Goal: Find specific page/section: Find specific page/section

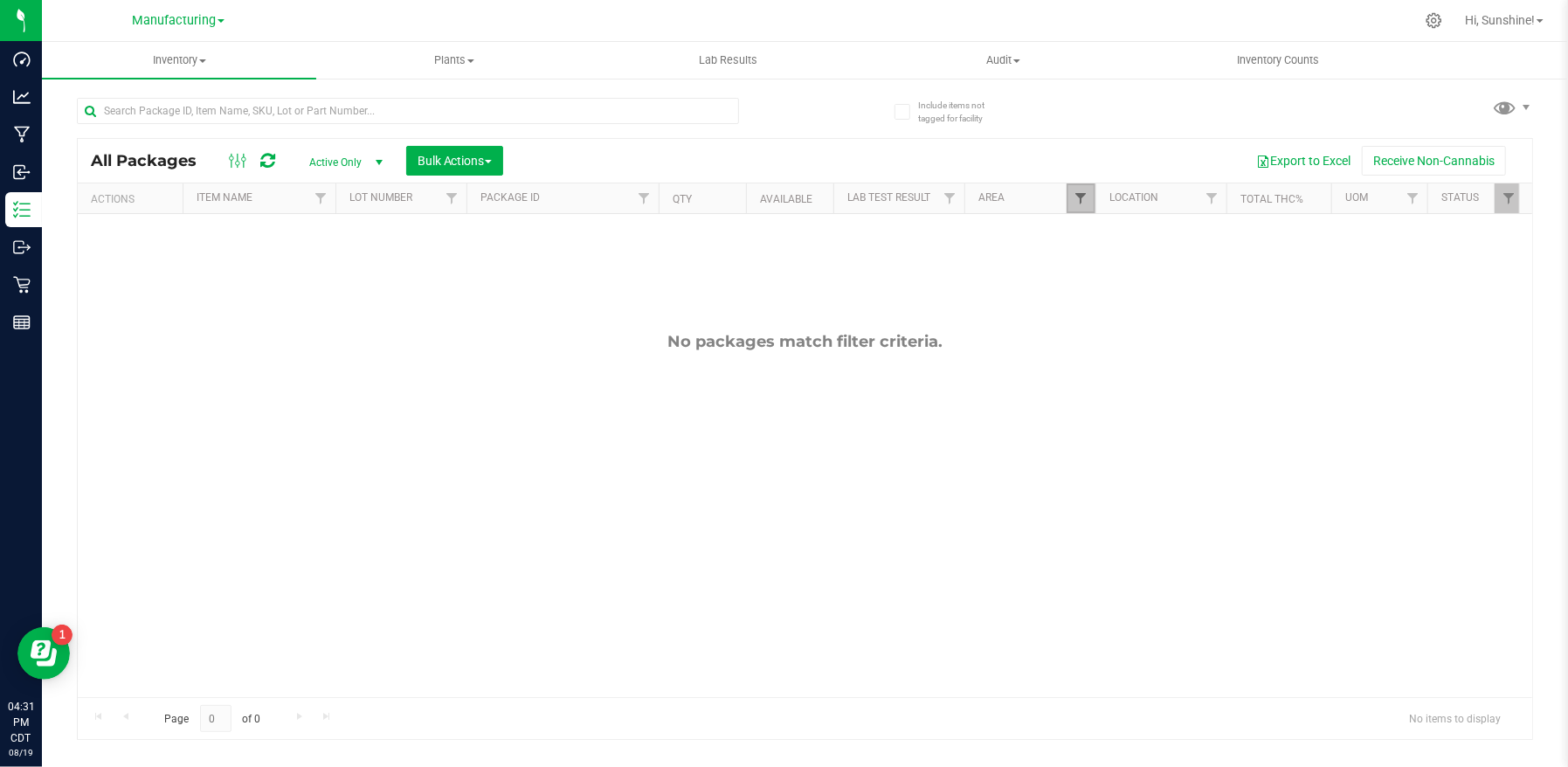
click at [1085, 199] on span "Filter" at bounding box center [1080, 198] width 14 height 14
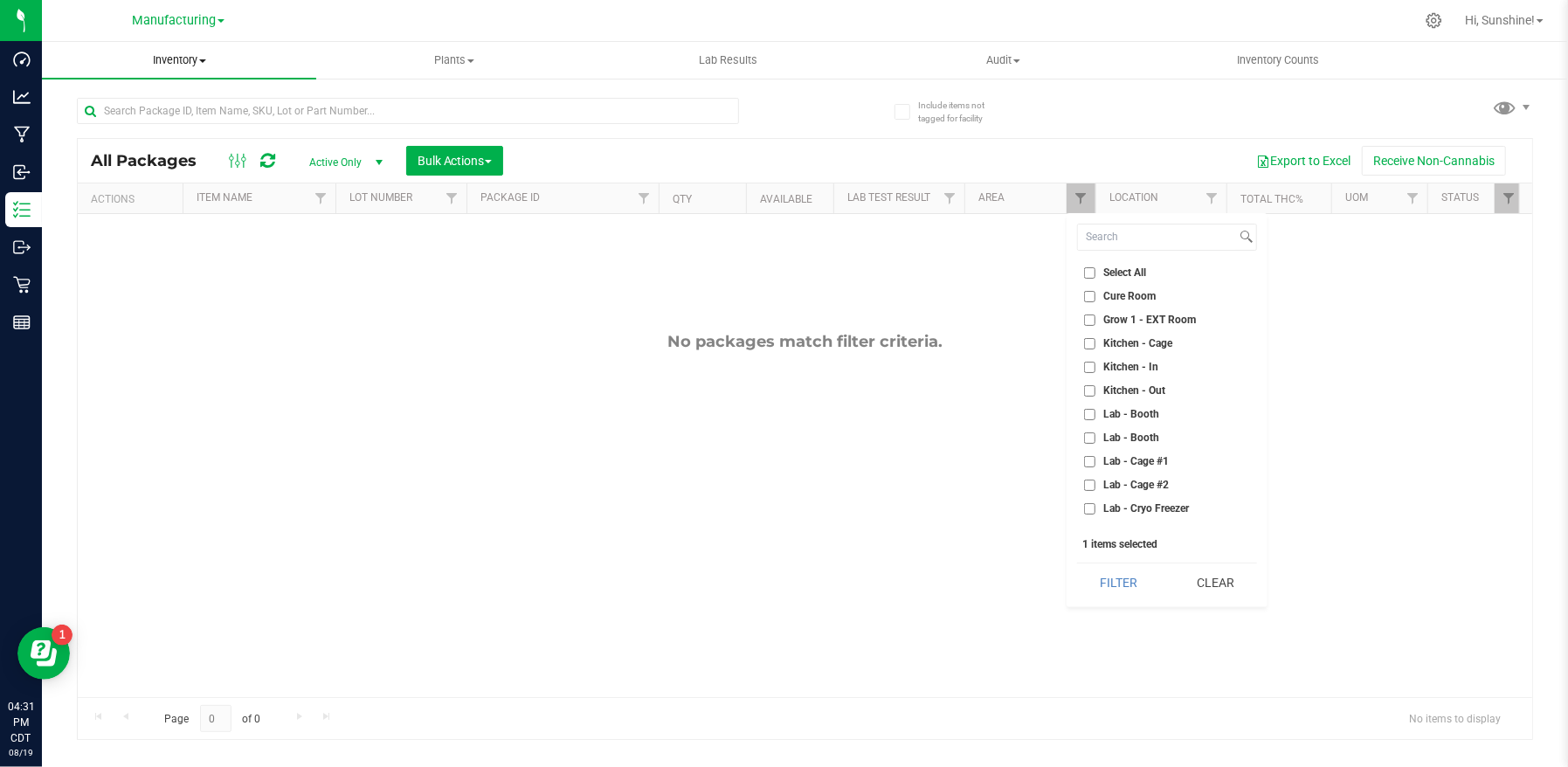
click at [166, 59] on span "Inventory" at bounding box center [179, 60] width 275 height 16
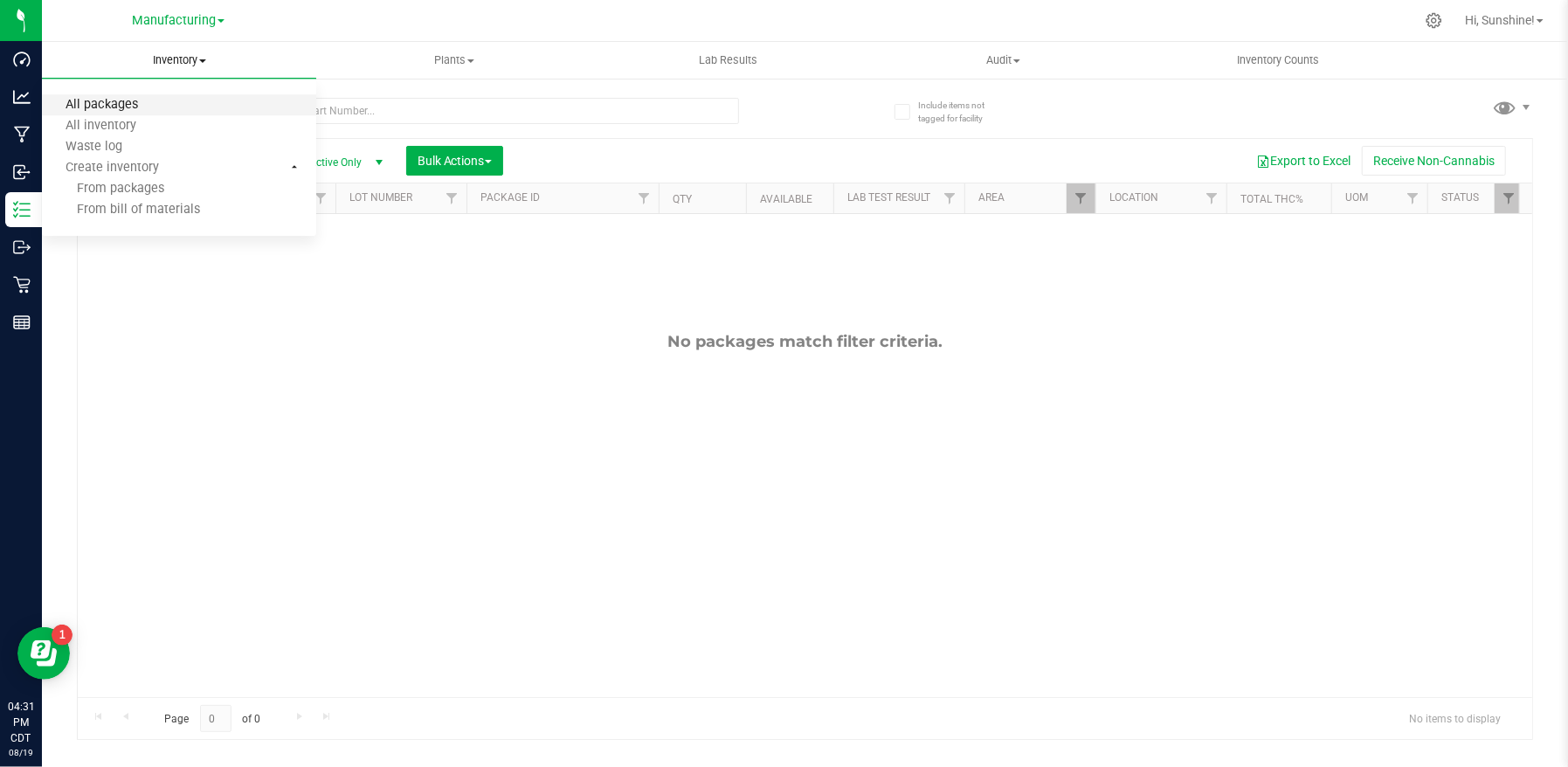
click at [159, 102] on span "All packages" at bounding box center [101, 105] width 120 height 15
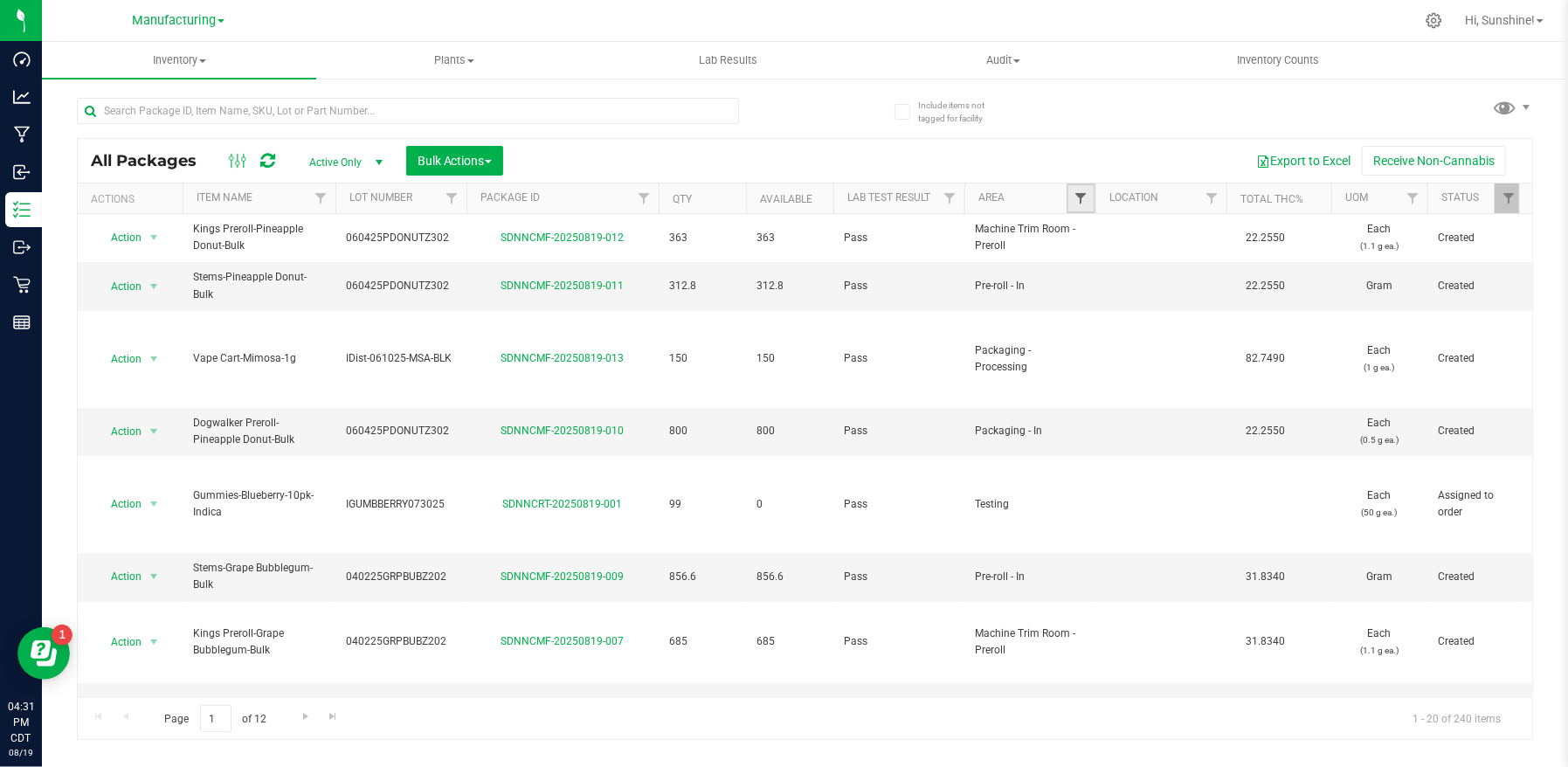
click at [1087, 203] on span "Filter" at bounding box center [1080, 198] width 14 height 14
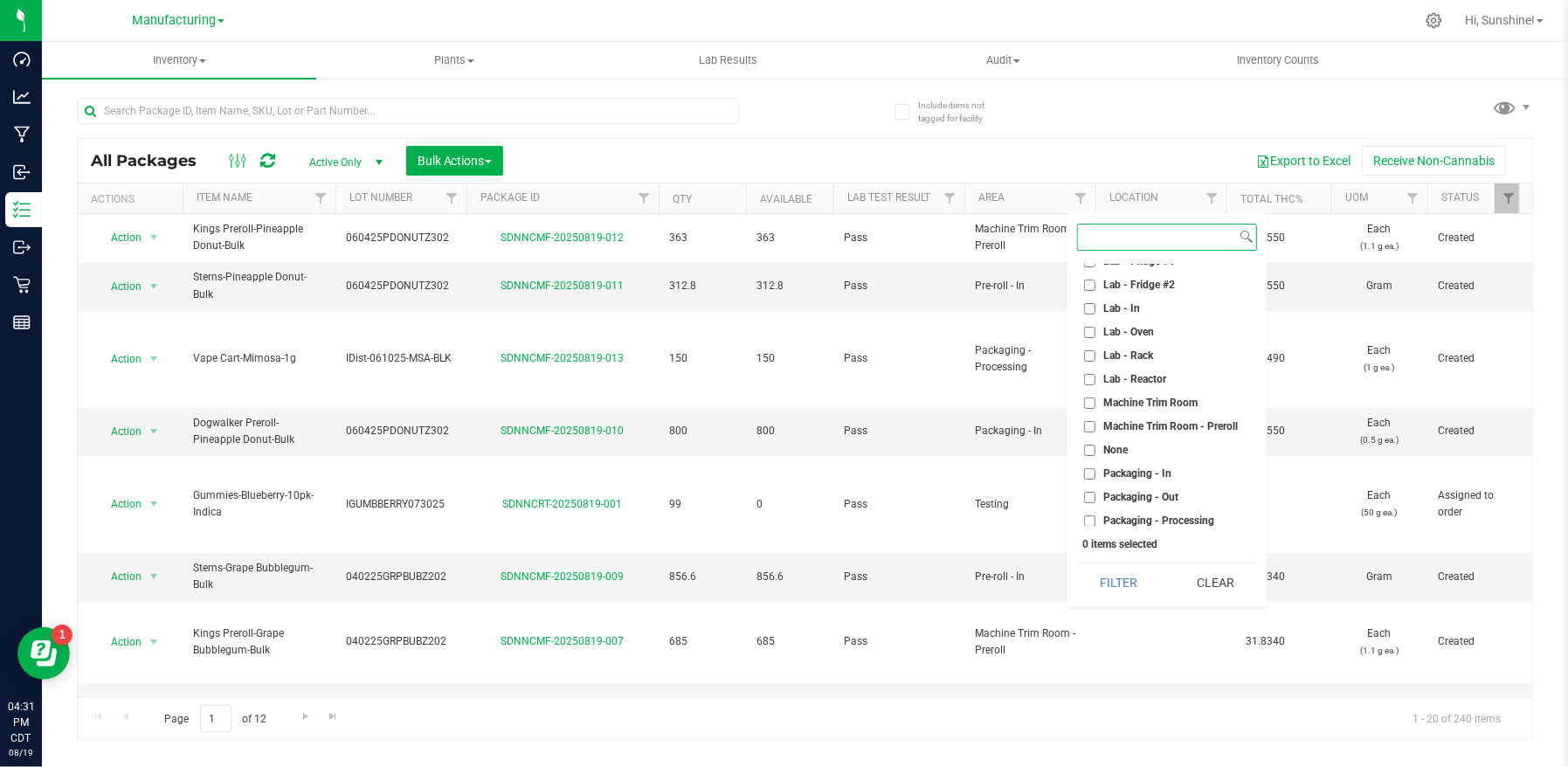
scroll to position [320, 0]
click at [1092, 473] on input "Packaging - Out" at bounding box center [1090, 472] width 11 height 11
checkbox input "true"
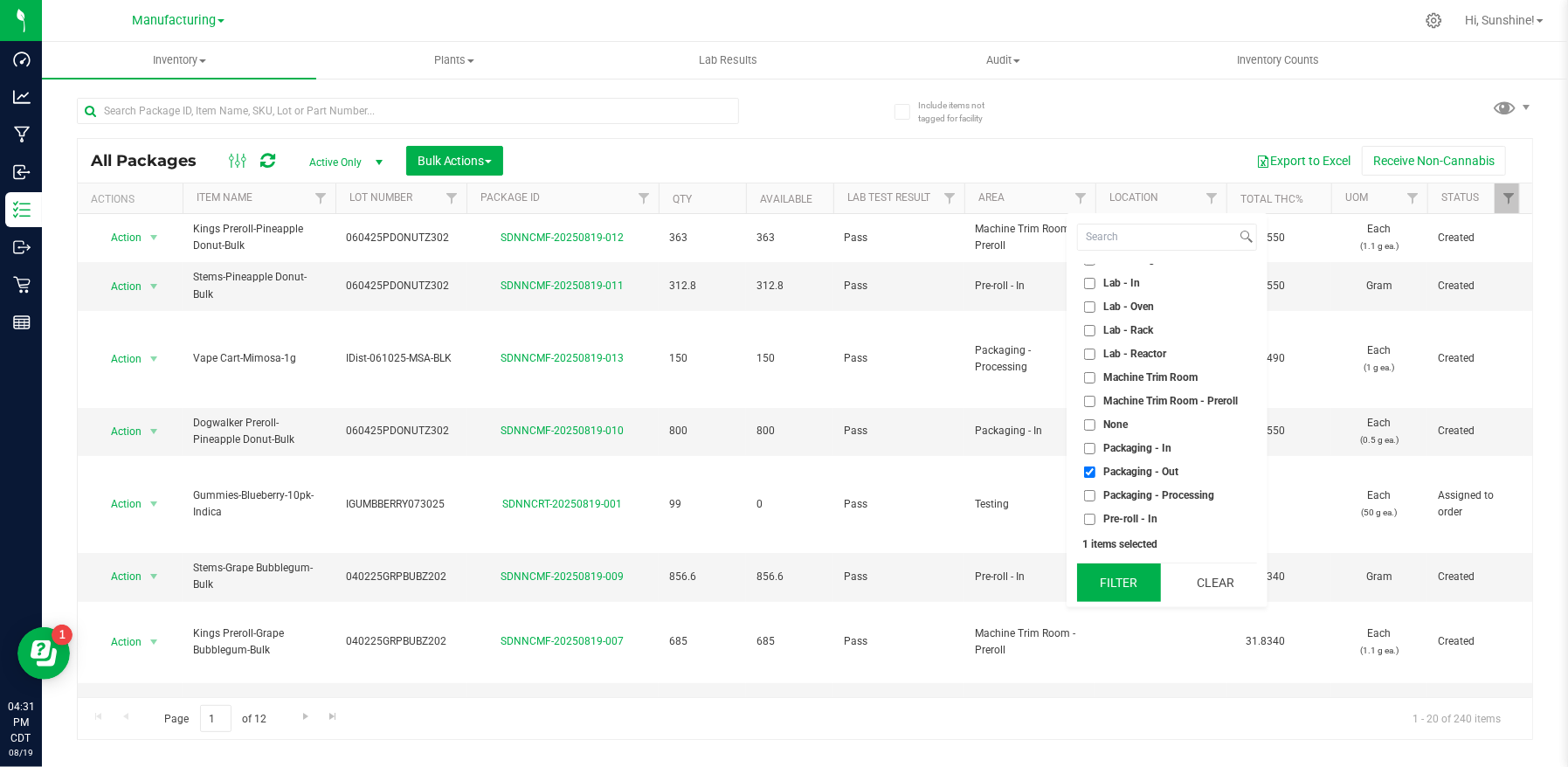
click at [1131, 590] on button "Filter" at bounding box center [1119, 583] width 84 height 39
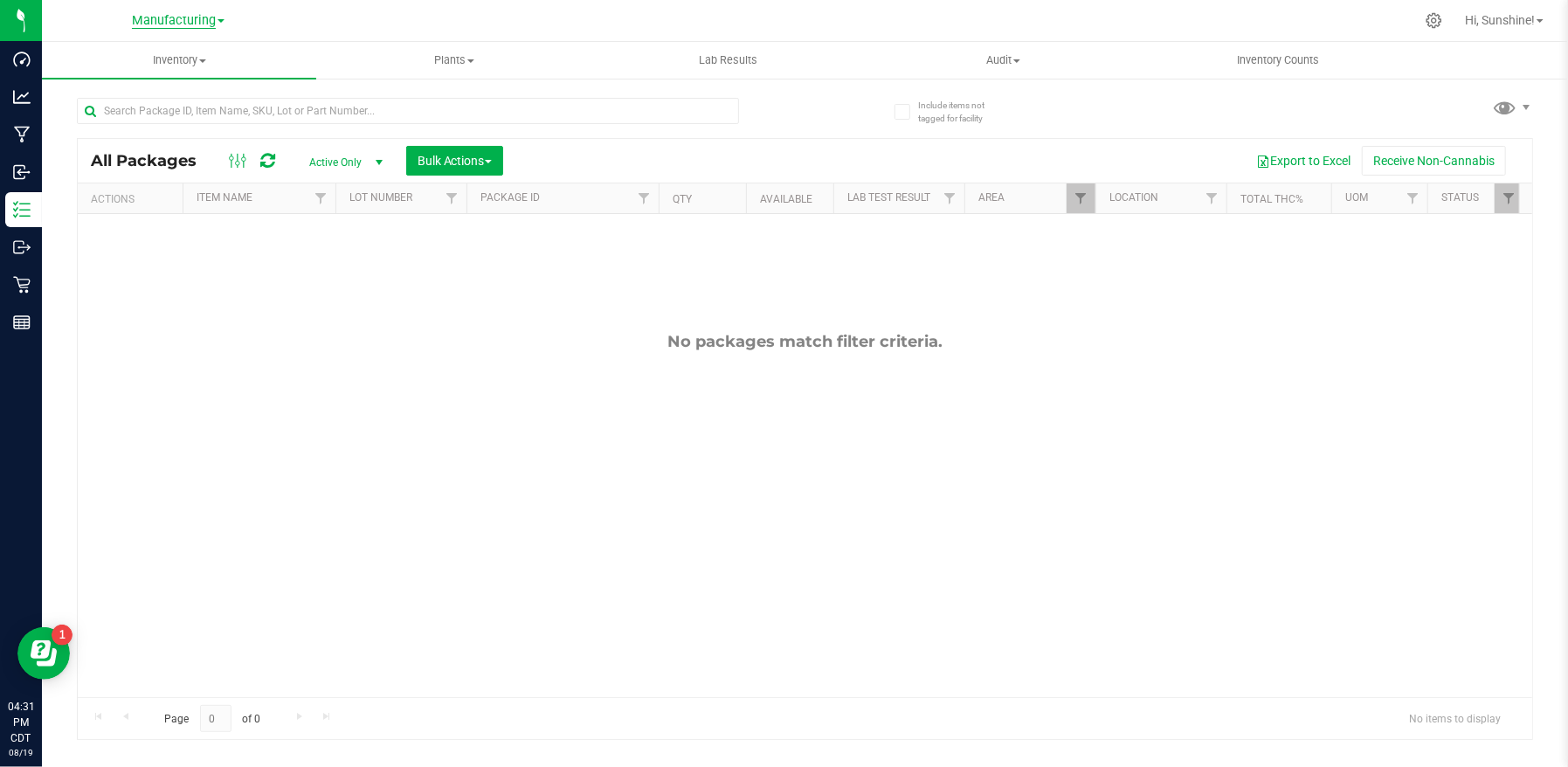
click at [180, 21] on span "Manufacturing" at bounding box center [173, 20] width 84 height 16
click at [174, 103] on link "Retail" at bounding box center [178, 108] width 255 height 24
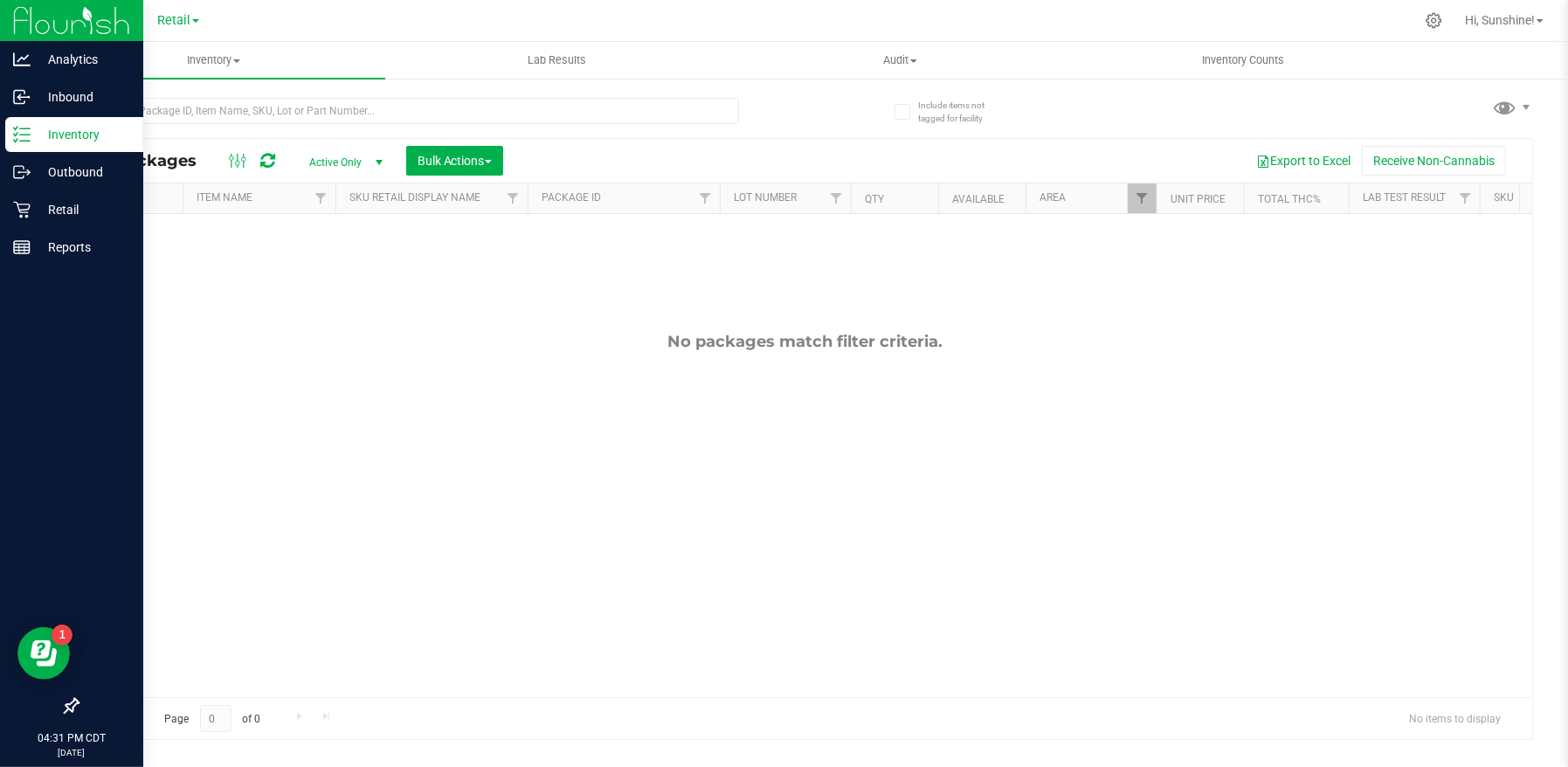
click at [76, 129] on p "Inventory" at bounding box center [83, 135] width 105 height 21
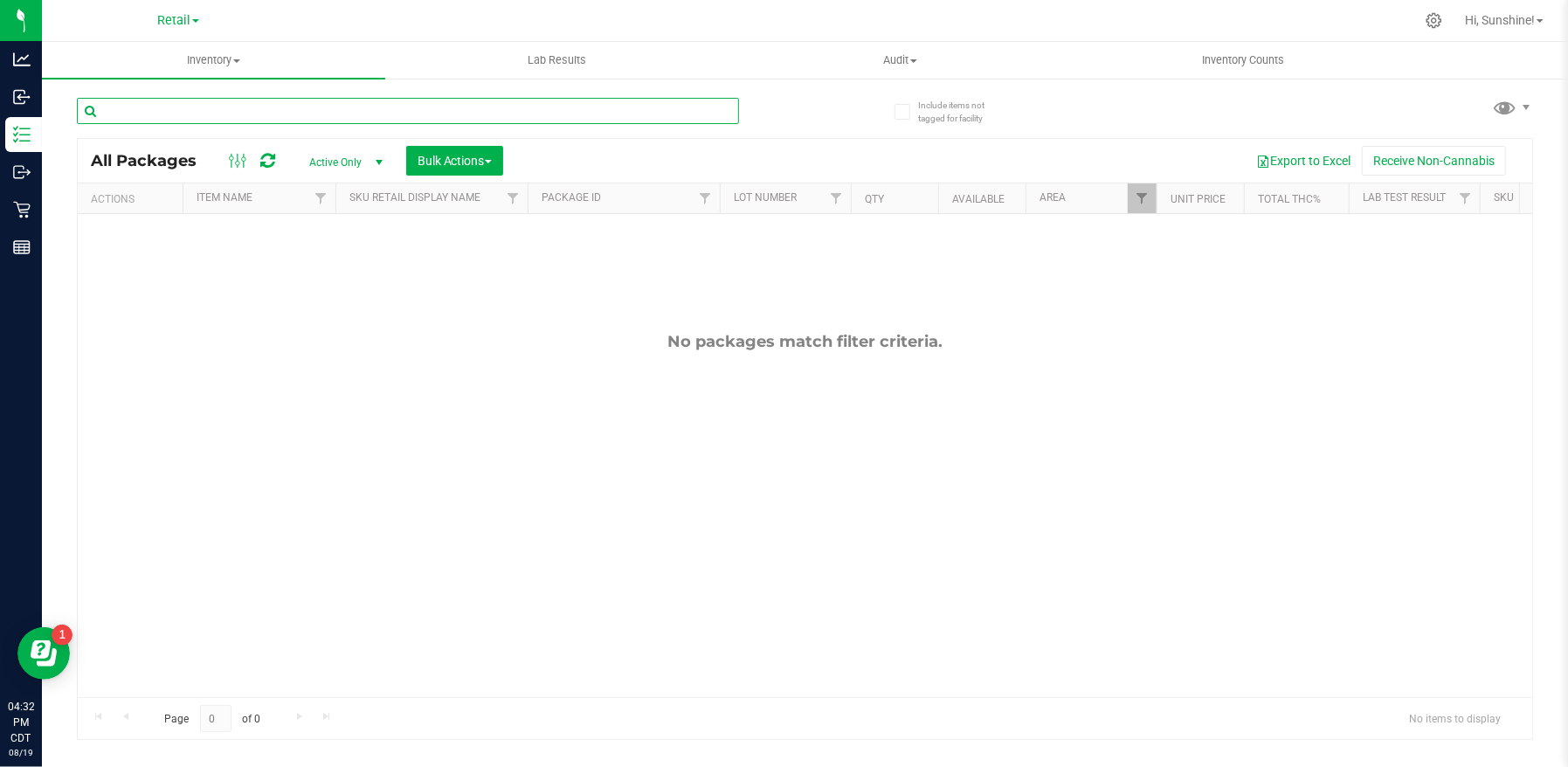
click at [257, 111] on input "text" at bounding box center [407, 111] width 662 height 26
click at [211, 63] on span "Inventory" at bounding box center [213, 60] width 344 height 16
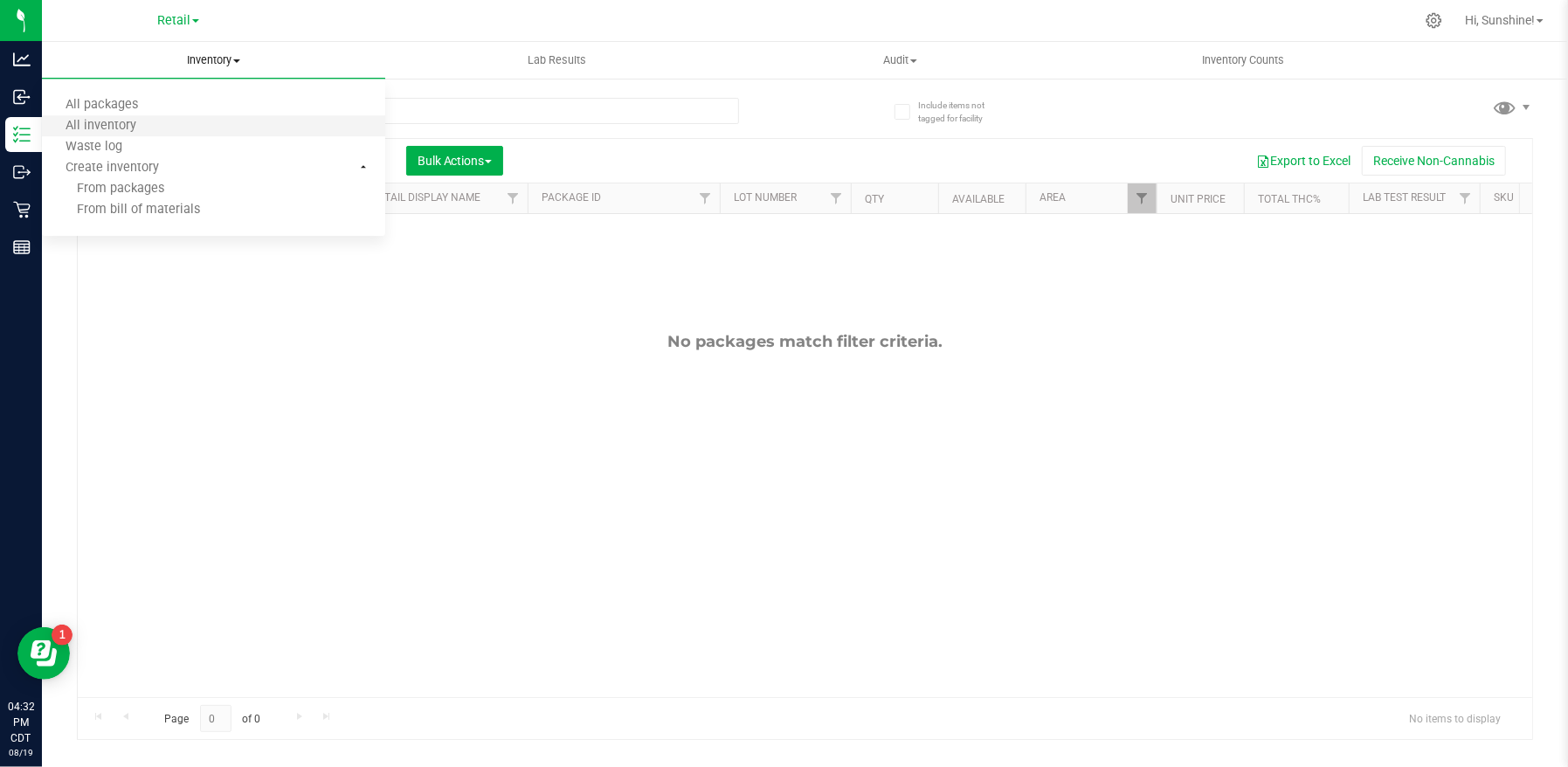
click at [167, 131] on li "All inventory" at bounding box center [213, 126] width 344 height 21
